Goal: Book appointment/travel/reservation

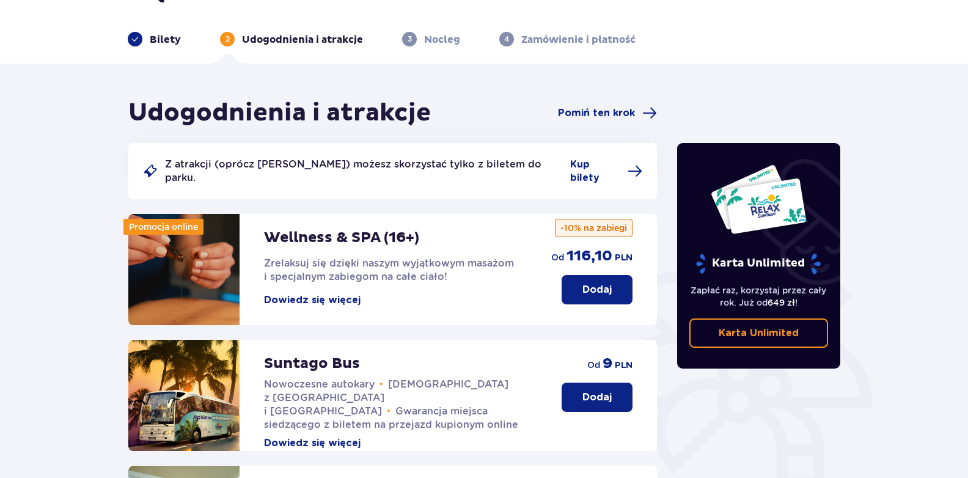
scroll to position [61, 0]
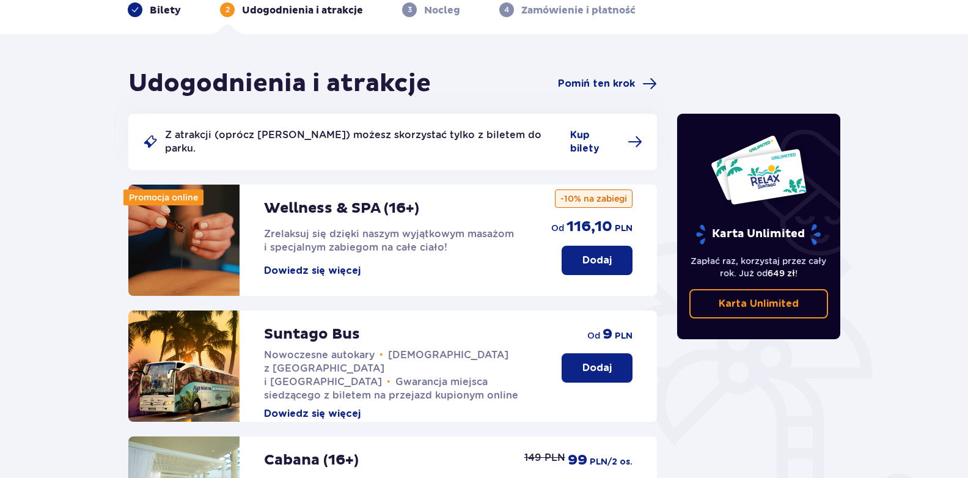
click at [617, 359] on button "Dodaj" at bounding box center [597, 367] width 71 height 29
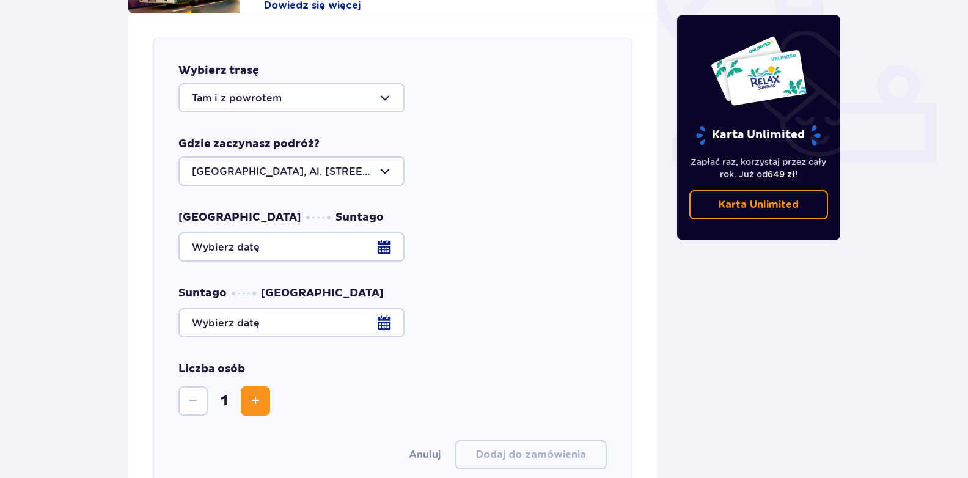
scroll to position [480, 0]
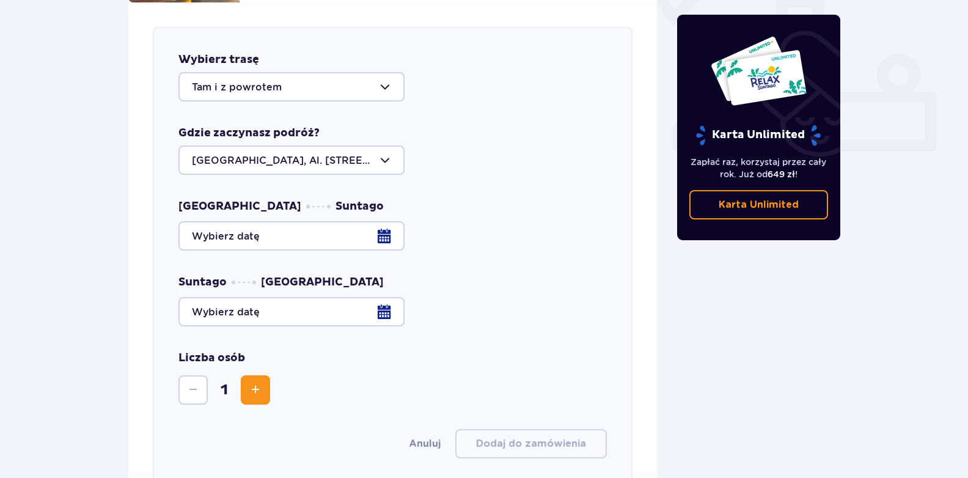
click at [271, 146] on div at bounding box center [291, 159] width 226 height 29
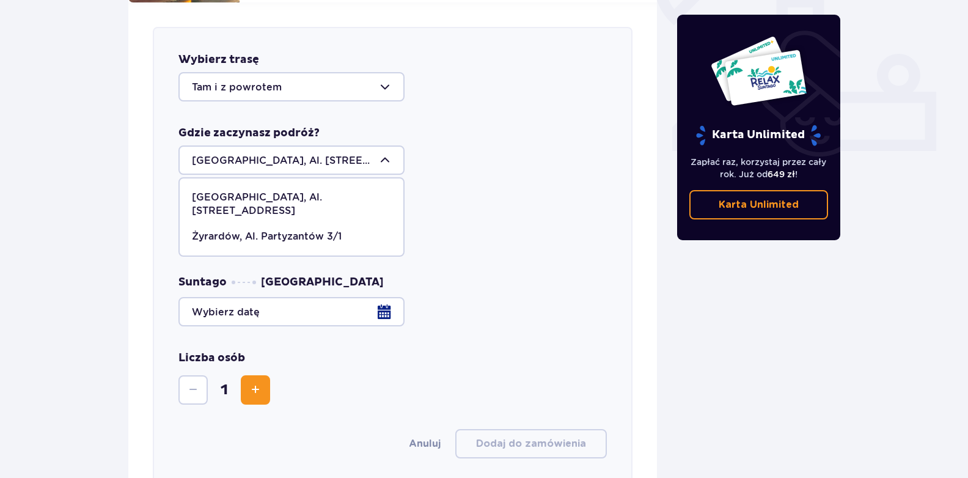
click at [262, 230] on p "Żyrardów, Al. Partyzantów 3/1" at bounding box center [267, 236] width 150 height 13
type input "Żyrardów, Al. Partyzantów 3/1"
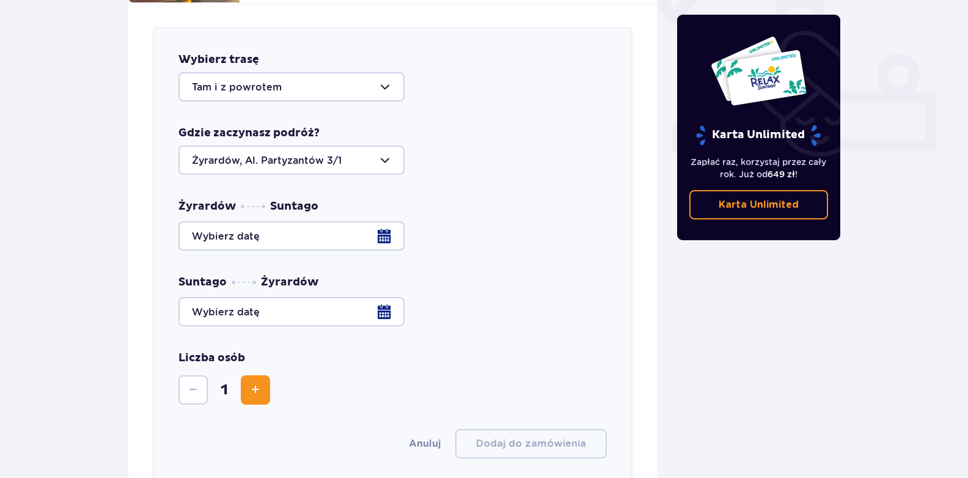
click at [273, 230] on div at bounding box center [392, 235] width 429 height 29
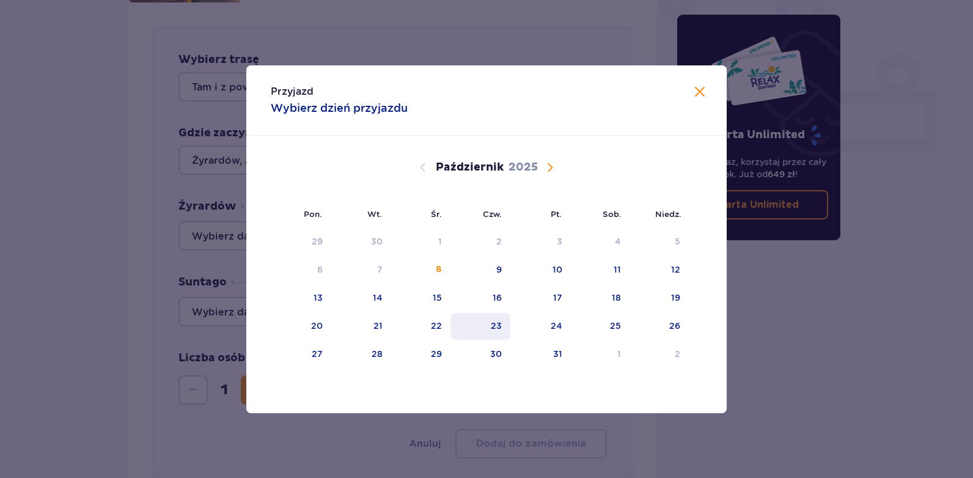
click at [498, 322] on div "23" at bounding box center [496, 326] width 11 height 12
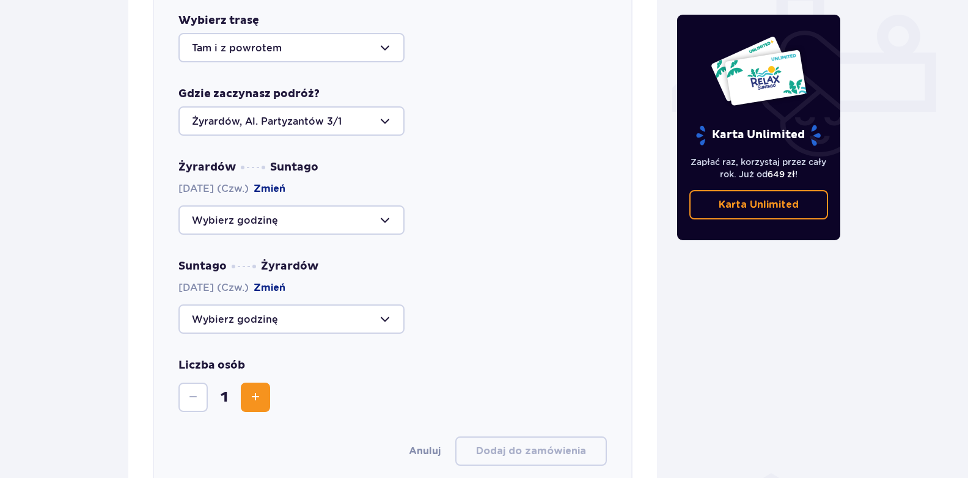
scroll to position [664, 0]
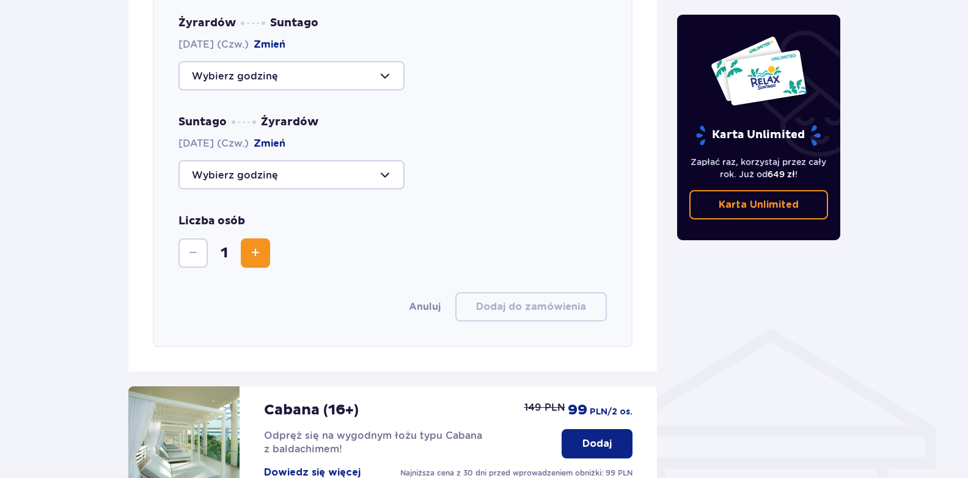
click at [257, 246] on span "Zwiększ" at bounding box center [255, 253] width 15 height 15
click at [191, 246] on span "Zmniejsz" at bounding box center [193, 253] width 15 height 15
click at [351, 160] on div at bounding box center [291, 174] width 226 height 29
click at [295, 205] on p "Zostały 44 miejsca" at bounding box center [276, 211] width 94 height 13
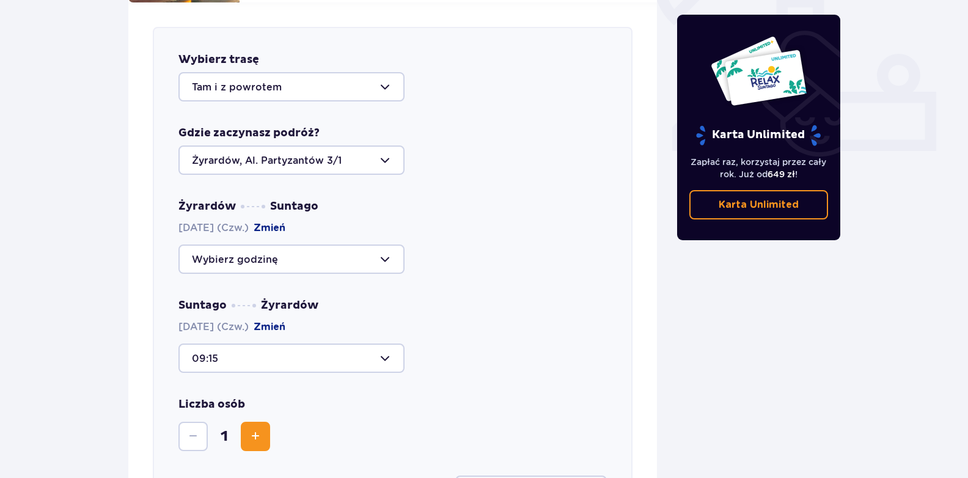
click at [292, 345] on div at bounding box center [291, 358] width 226 height 29
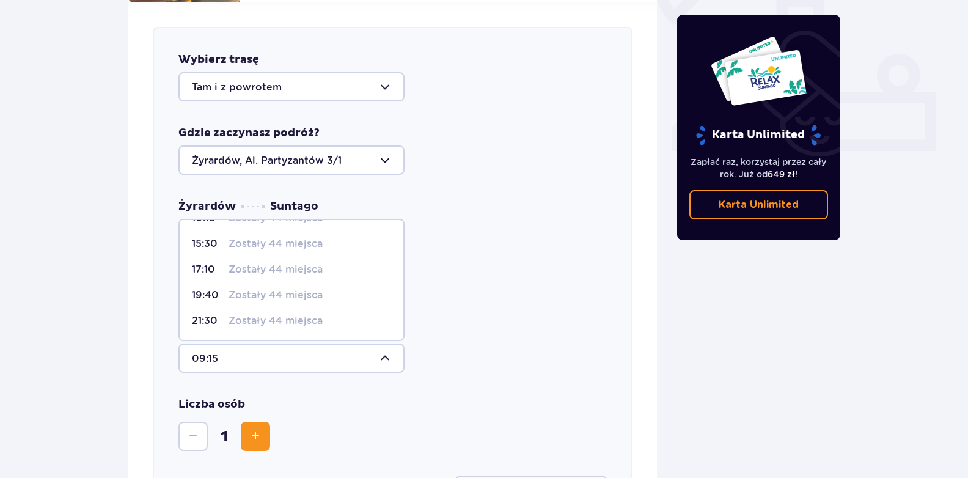
scroll to position [603, 0]
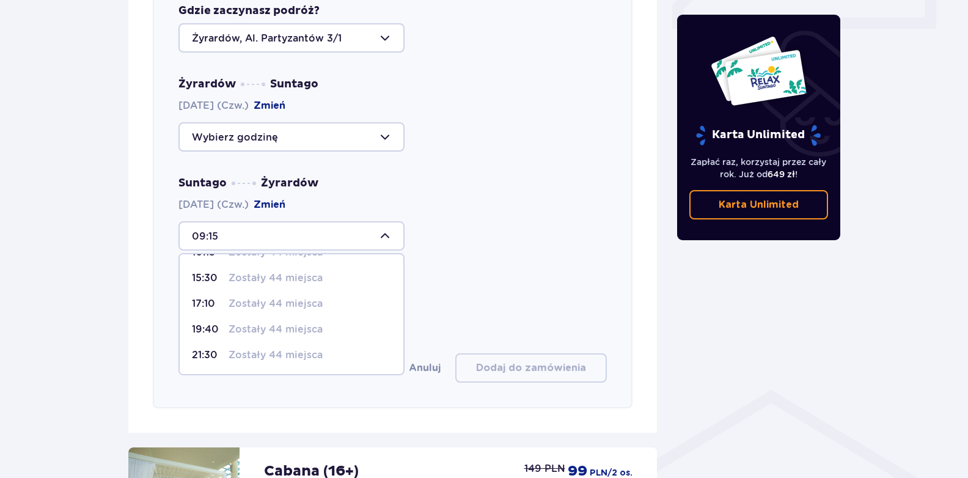
click at [238, 348] on p "Zostały 44 miejsca" at bounding box center [276, 354] width 94 height 13
type input "21:30"
click at [270, 224] on div at bounding box center [291, 235] width 226 height 29
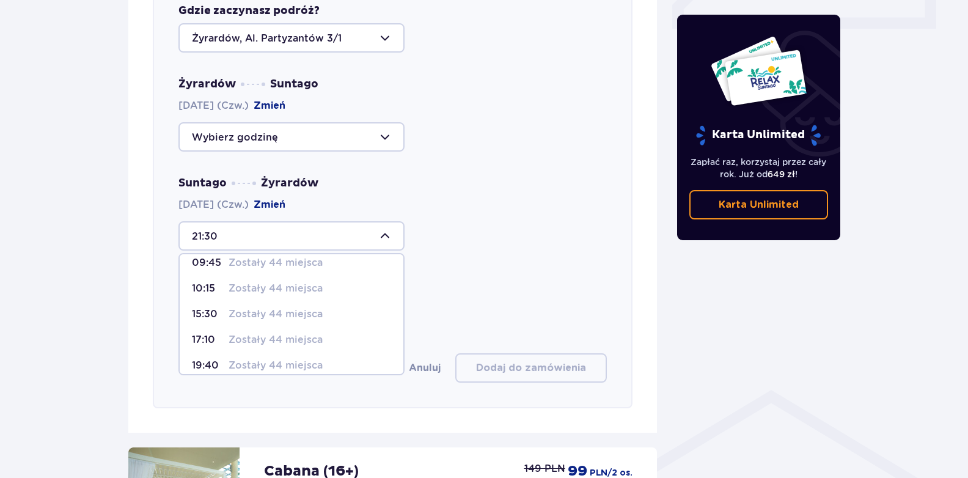
scroll to position [72, 0]
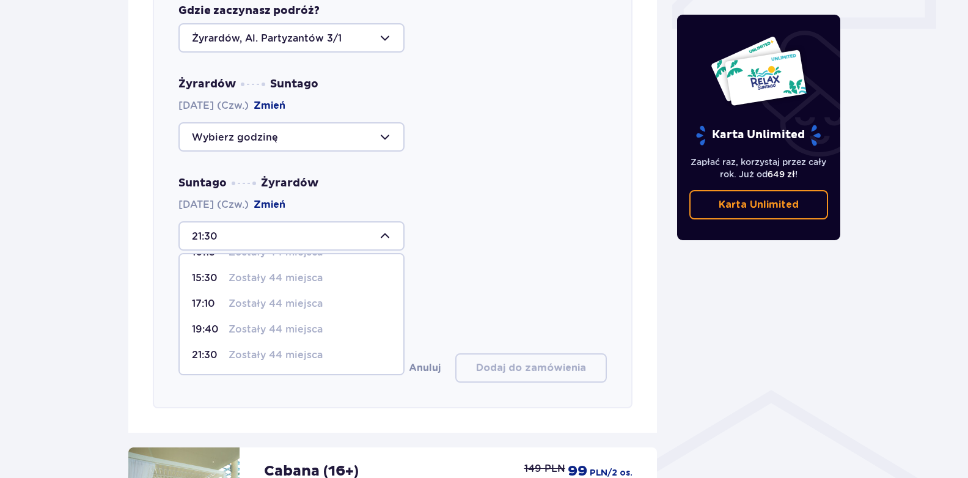
click at [291, 348] on p "Zostały 44 miejsca" at bounding box center [276, 354] width 94 height 13
click at [279, 122] on div at bounding box center [291, 136] width 226 height 29
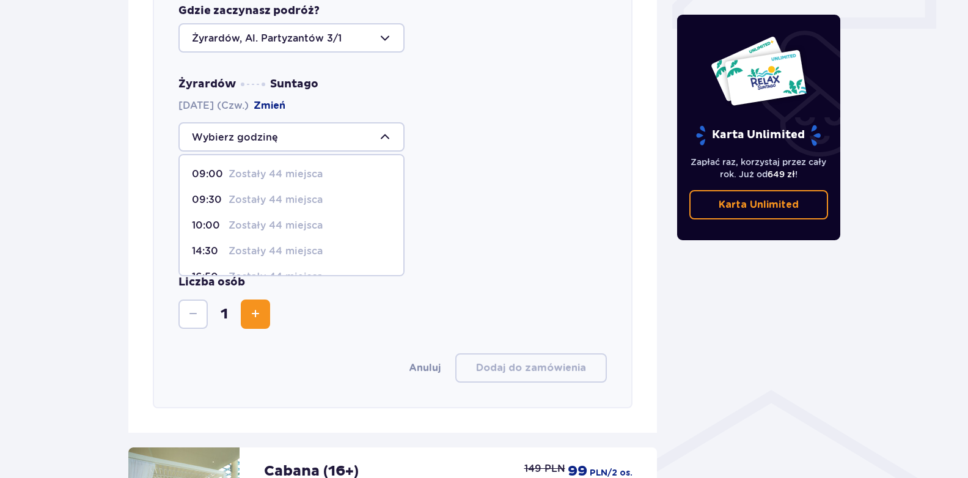
click at [279, 167] on p "Zostały 44 miejsca" at bounding box center [276, 173] width 94 height 13
type input "09:00"
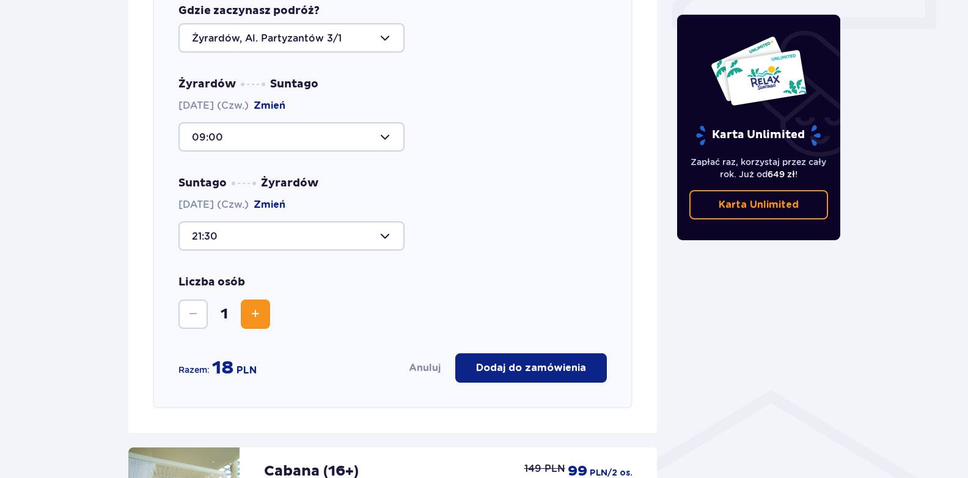
click at [550, 361] on p "Dodaj do zamówienia" at bounding box center [531, 367] width 110 height 13
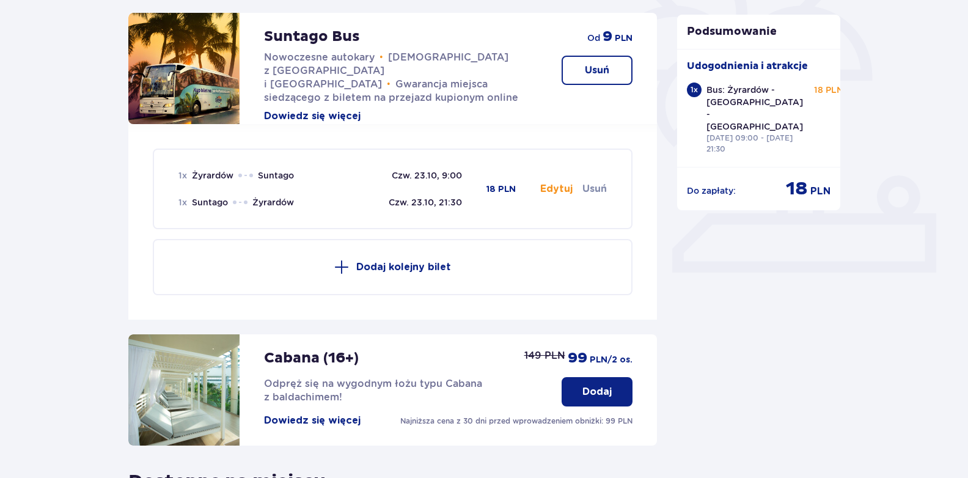
scroll to position [358, 0]
